Goal: Task Accomplishment & Management: Complete application form

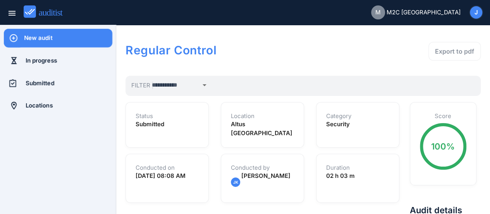
click at [44, 37] on div "New audit" at bounding box center [68, 38] width 88 height 9
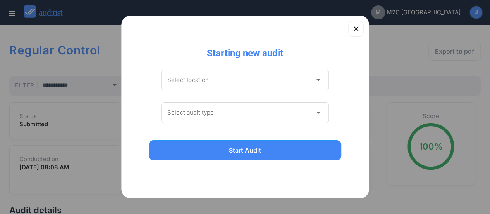
click at [321, 83] on icon "arrow_drop_down" at bounding box center [317, 79] width 9 height 9
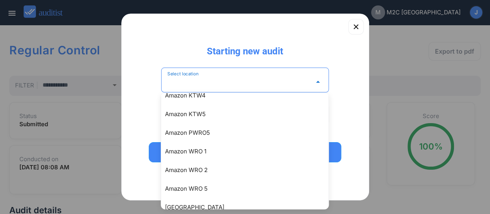
scroll to position [25, 0]
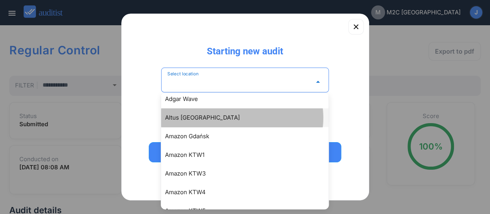
click at [183, 120] on div "Altus [GEOGRAPHIC_DATA]" at bounding box center [248, 117] width 167 height 9
type input "**********"
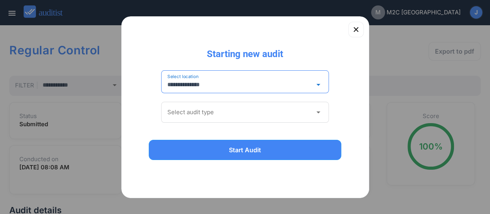
click at [321, 112] on icon "arrow_drop_down" at bounding box center [317, 111] width 9 height 9
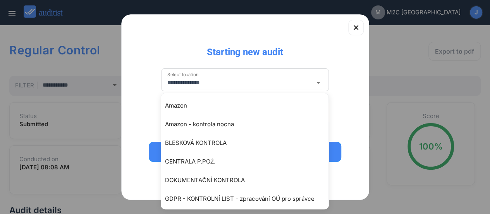
drag, startPoint x: 327, startPoint y: 122, endPoint x: 327, endPoint y: 146, distance: 23.2
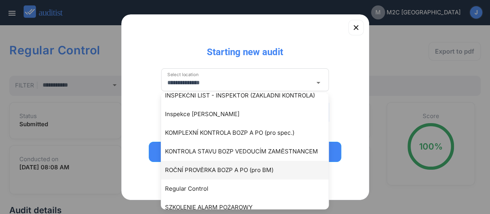
scroll to position [179, 0]
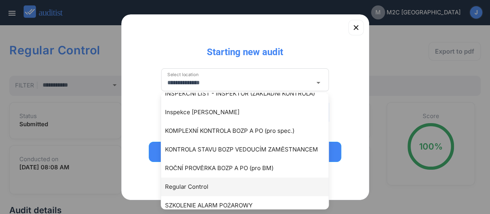
click at [214, 188] on div "Regular Control" at bounding box center [248, 186] width 167 height 9
type input "**********"
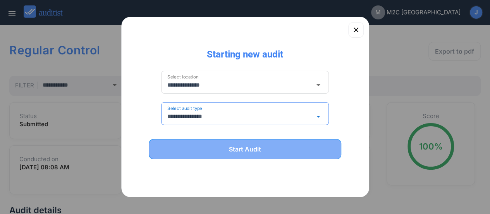
click at [267, 153] on button "Start Audit" at bounding box center [245, 149] width 193 height 20
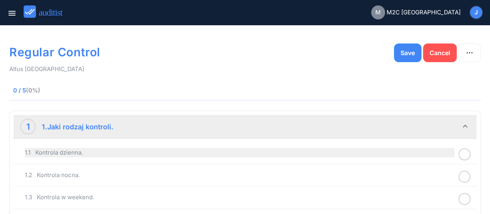
click at [114, 156] on div "1.1 Kontrola dzienna." at bounding box center [240, 152] width 430 height 9
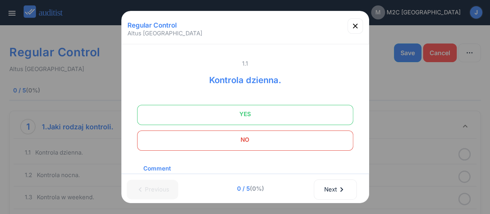
click at [258, 114] on span "YES" at bounding box center [245, 113] width 197 height 15
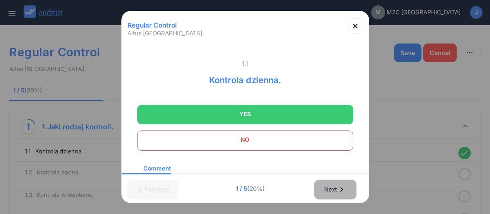
click at [336, 194] on div "Next chevron_right" at bounding box center [335, 189] width 23 height 17
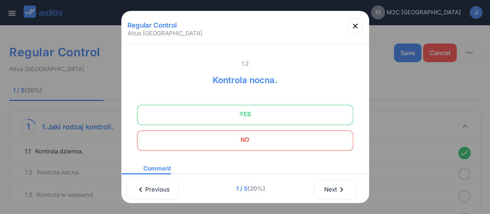
click at [299, 118] on span "YES" at bounding box center [245, 113] width 197 height 15
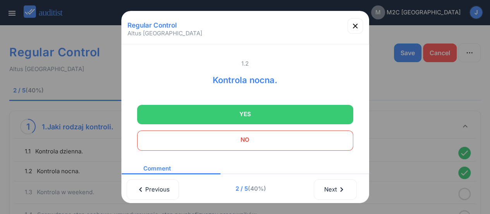
click at [284, 138] on span "NO" at bounding box center [245, 139] width 197 height 15
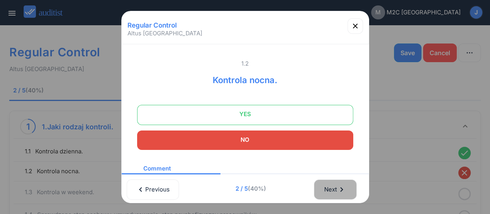
click at [330, 194] on div "Next chevron_right" at bounding box center [335, 189] width 23 height 17
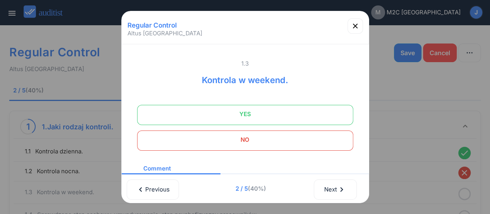
click at [288, 138] on span "NO" at bounding box center [245, 139] width 197 height 15
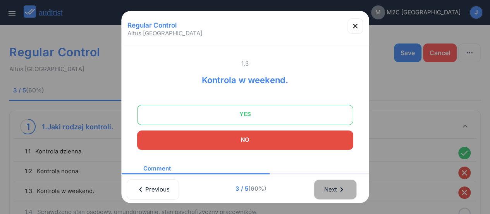
click at [338, 193] on div "Next chevron_right" at bounding box center [335, 189] width 23 height 17
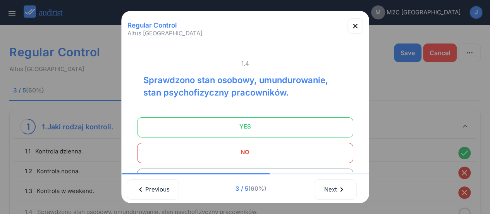
click at [313, 132] on span "YES" at bounding box center [245, 126] width 197 height 15
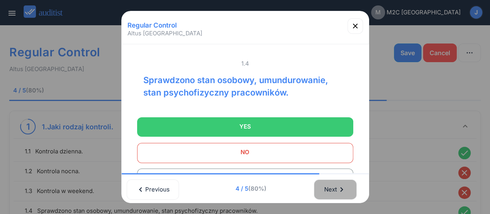
click at [330, 190] on div "Next chevron_right" at bounding box center [335, 189] width 23 height 17
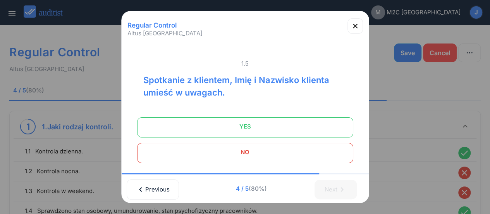
click at [304, 128] on span "YES" at bounding box center [245, 126] width 197 height 15
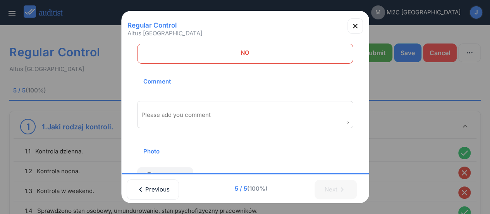
scroll to position [102, 0]
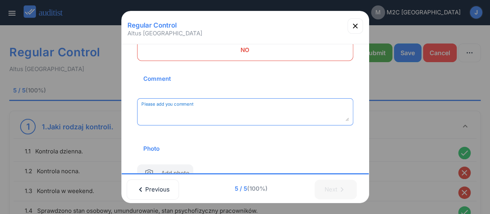
click at [166, 110] on textarea "Please add you comment" at bounding box center [245, 114] width 208 height 13
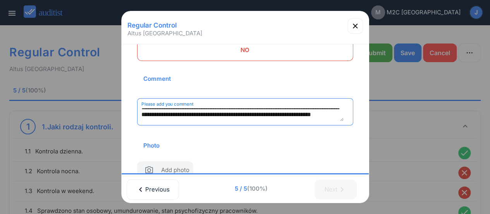
scroll to position [9, 0]
type textarea "**********"
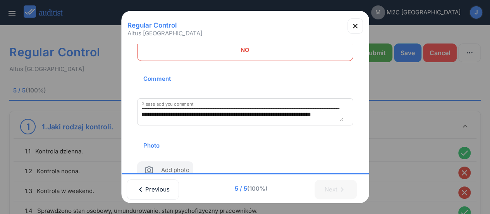
drag, startPoint x: 365, startPoint y: 112, endPoint x: 353, endPoint y: 165, distance: 53.9
click at [353, 165] on div "**********" at bounding box center [245, 67] width 235 height 239
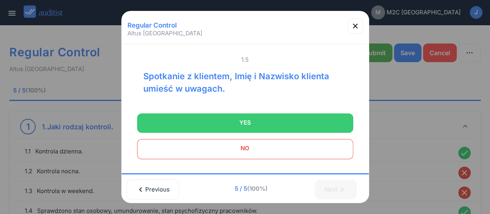
scroll to position [0, 0]
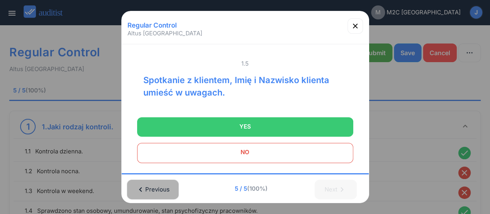
click at [140, 188] on icon "chevron_left" at bounding box center [140, 188] width 9 height 9
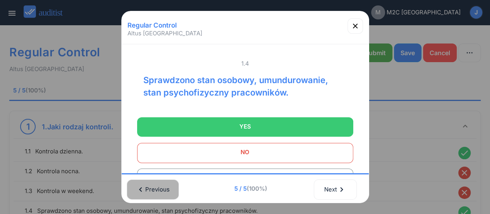
click at [140, 188] on icon "chevron_left" at bounding box center [140, 188] width 9 height 9
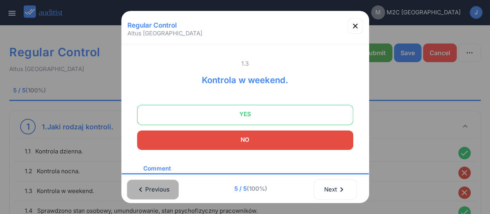
click at [140, 188] on icon "chevron_left" at bounding box center [140, 188] width 9 height 9
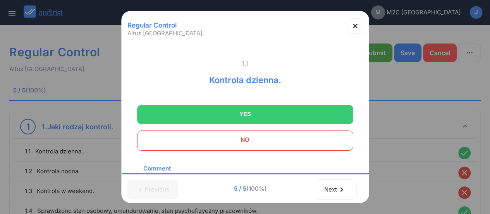
scroll to position [66, 0]
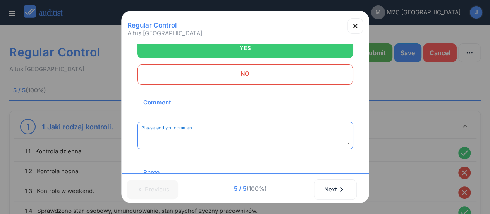
click at [167, 133] on textarea "Please add you comment" at bounding box center [245, 138] width 208 height 13
click at [229, 136] on textarea "**********" at bounding box center [245, 138] width 208 height 13
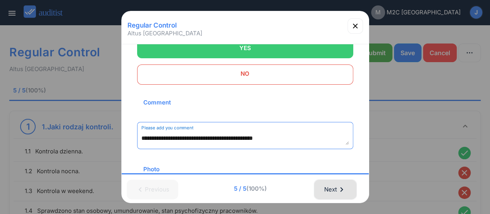
type textarea "**********"
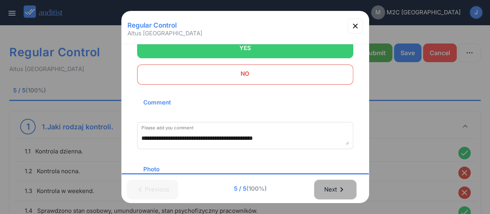
click at [338, 193] on icon "chevron_right" at bounding box center [341, 188] width 9 height 9
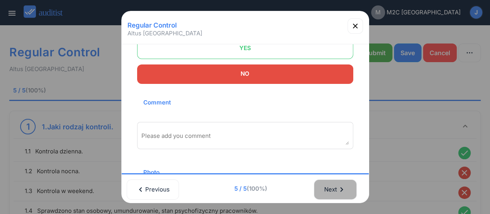
click at [338, 193] on div "Next chevron_right" at bounding box center [335, 189] width 23 height 17
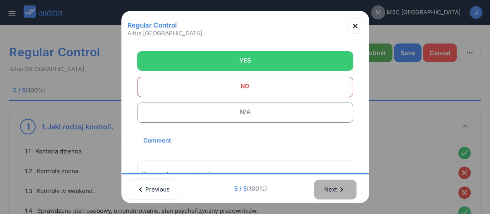
click at [338, 193] on div "Next chevron_right" at bounding box center [335, 189] width 23 height 17
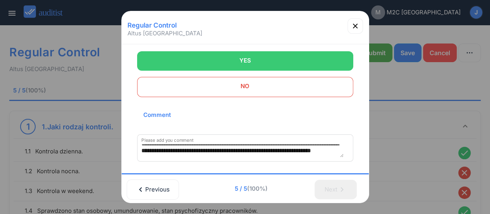
click at [338, 193] on div "Next chevron_right" at bounding box center [339, 187] width 53 height 21
click at [379, 52] on div at bounding box center [245, 107] width 490 height 214
click at [359, 25] on icon "button" at bounding box center [355, 25] width 9 height 9
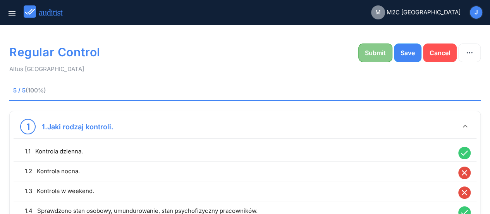
click at [371, 49] on div "Submit" at bounding box center [375, 52] width 21 height 9
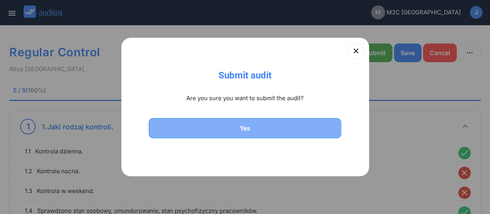
click at [253, 122] on button "Yes" at bounding box center [245, 128] width 193 height 20
